Goal: Transaction & Acquisition: Purchase product/service

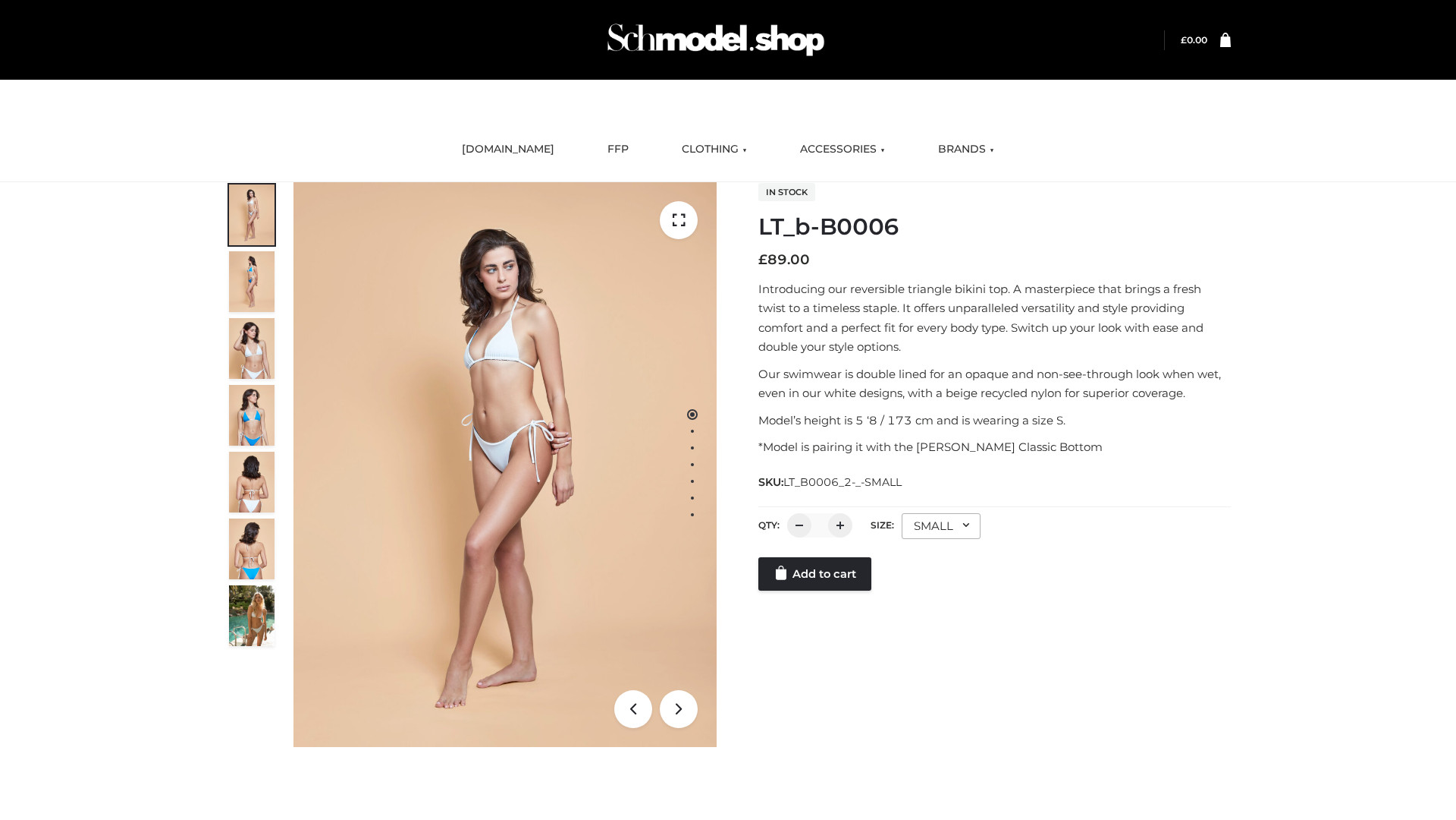
click at [816, 574] on link "Add to cart" at bounding box center [815, 574] width 113 height 33
